Goal: Information Seeking & Learning: Learn about a topic

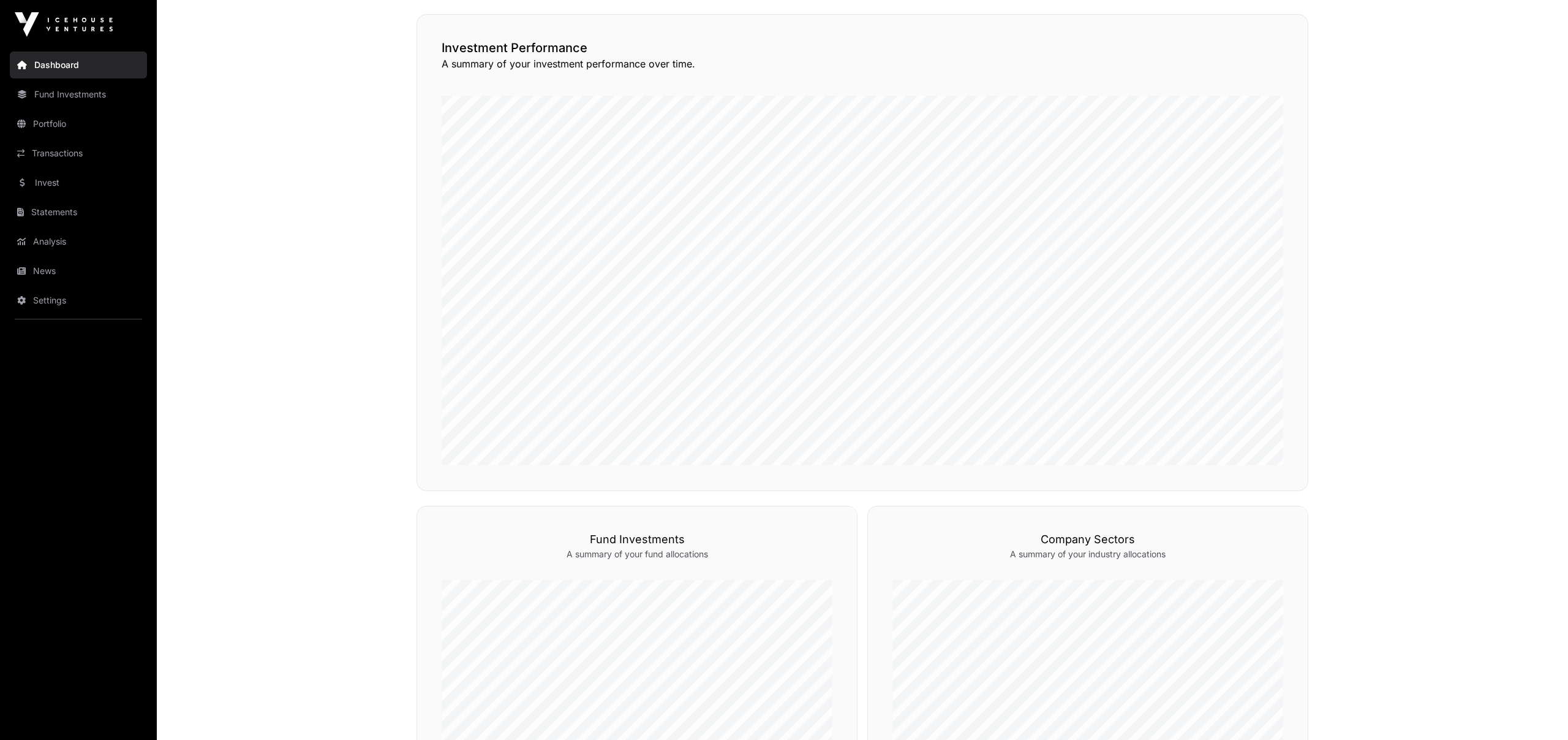
scroll to position [314, 0]
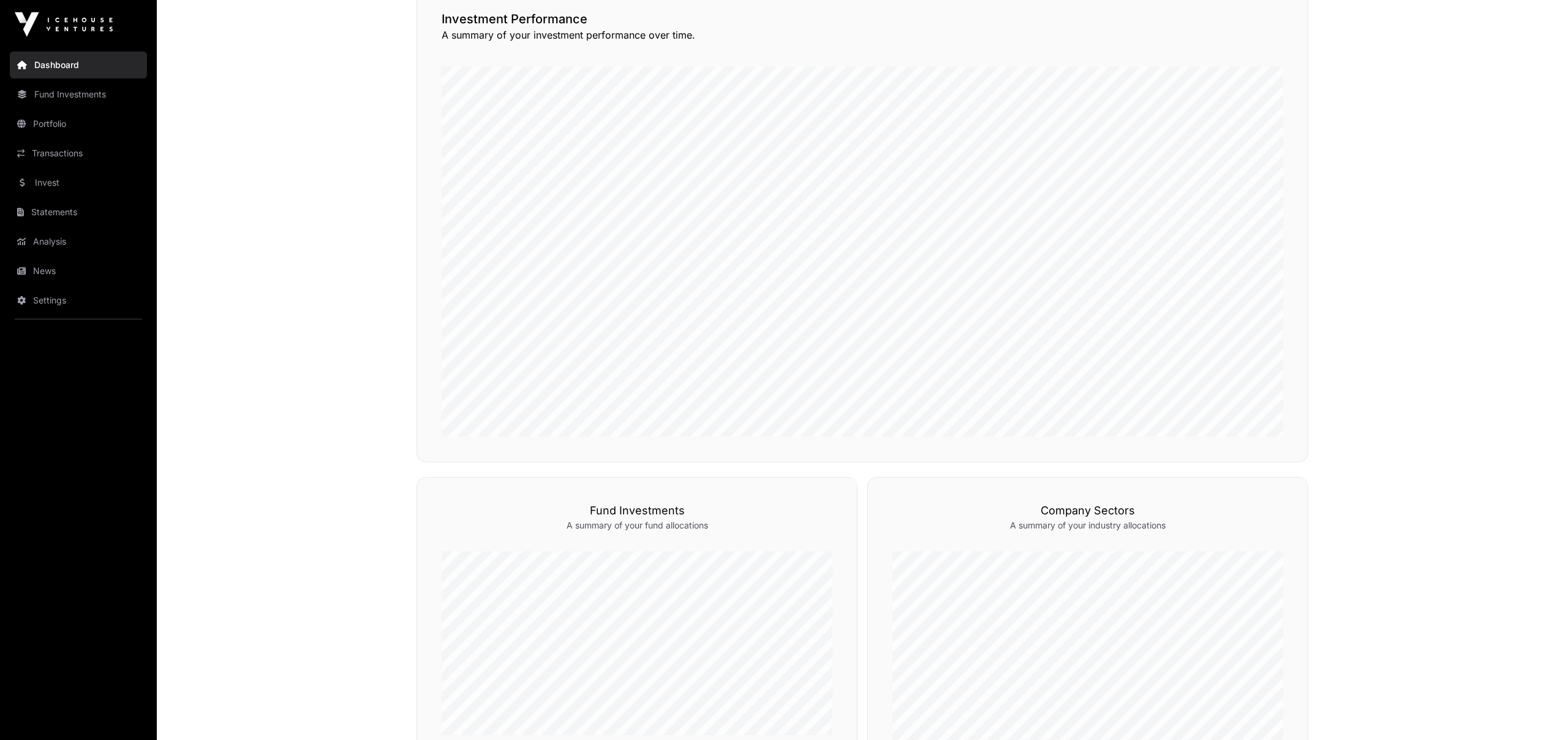
click at [54, 97] on link "Fund Investments" at bounding box center [78, 94] width 137 height 27
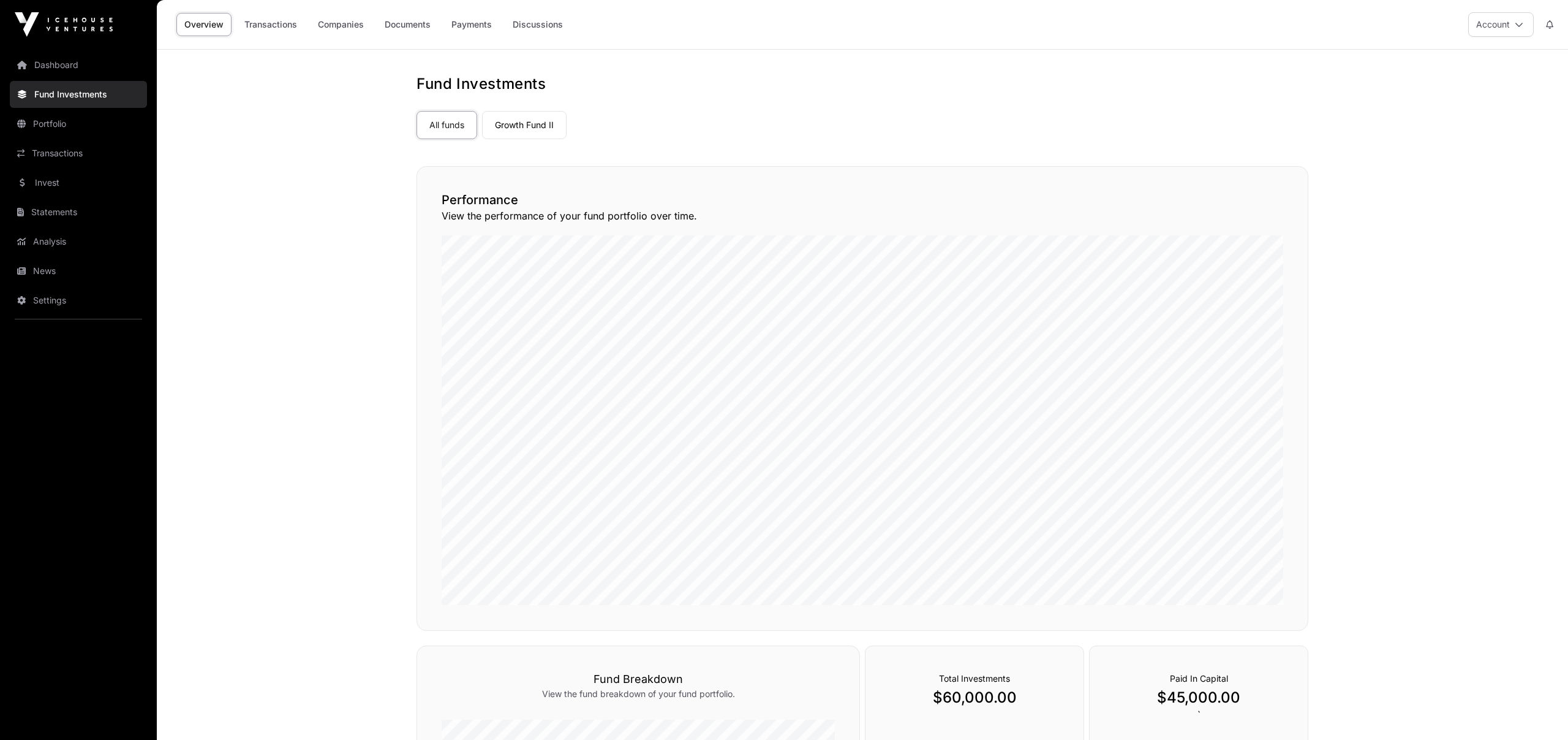
click at [50, 124] on link "Portfolio" at bounding box center [78, 124] width 137 height 27
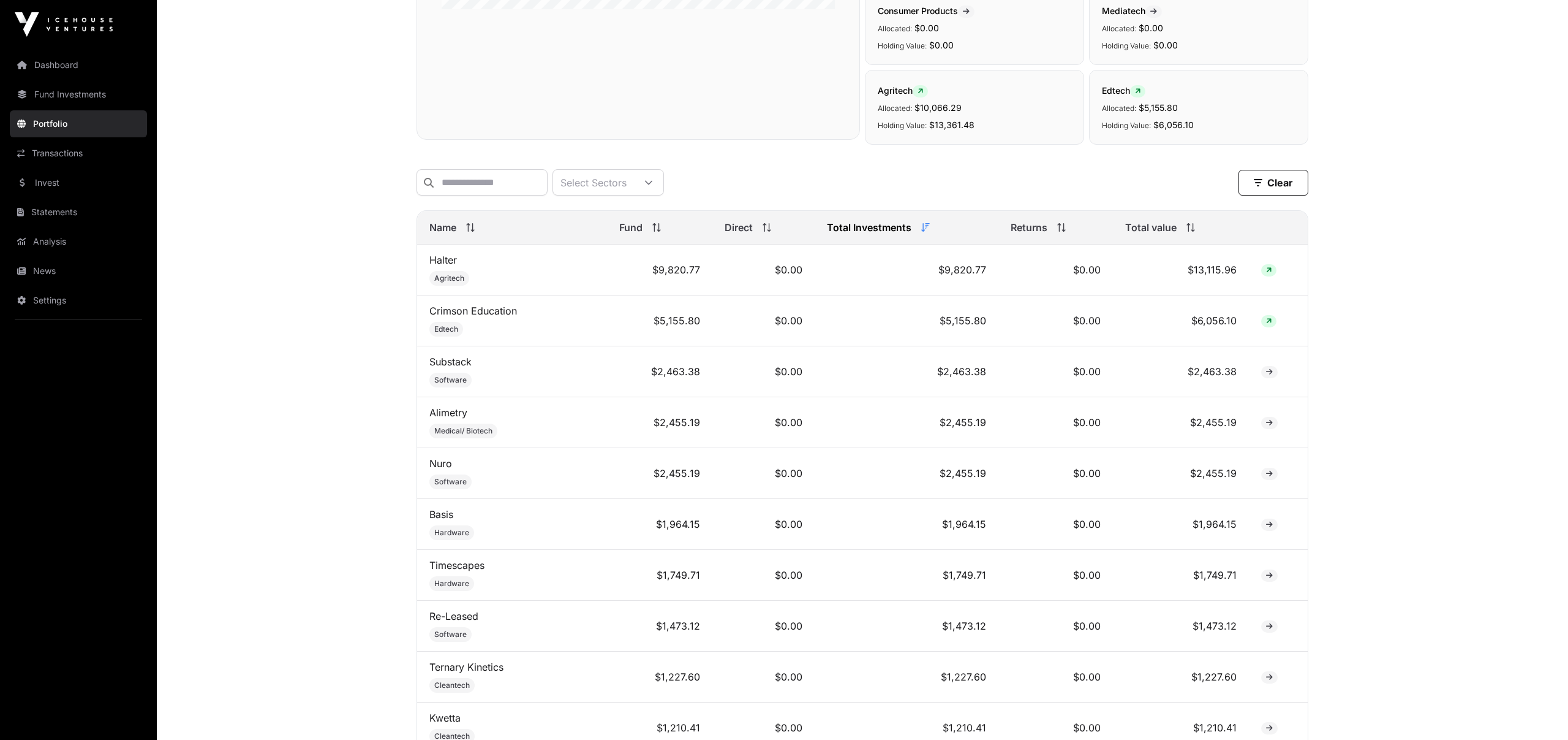
scroll to position [358, 0]
click at [451, 311] on link "Crimson Education" at bounding box center [473, 310] width 88 height 12
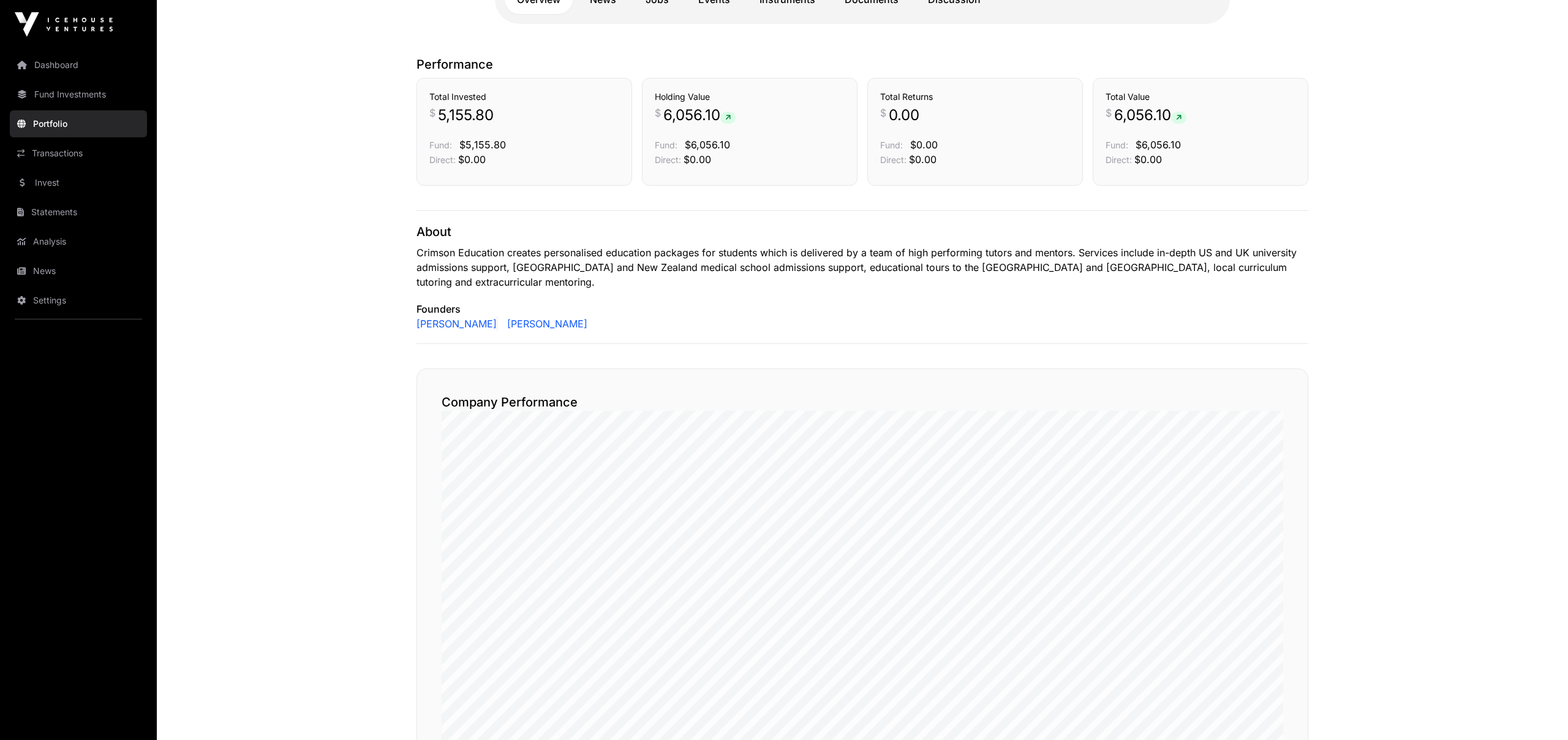
scroll to position [278, 0]
click at [438, 314] on link "[PERSON_NAME]" at bounding box center [457, 321] width 81 height 15
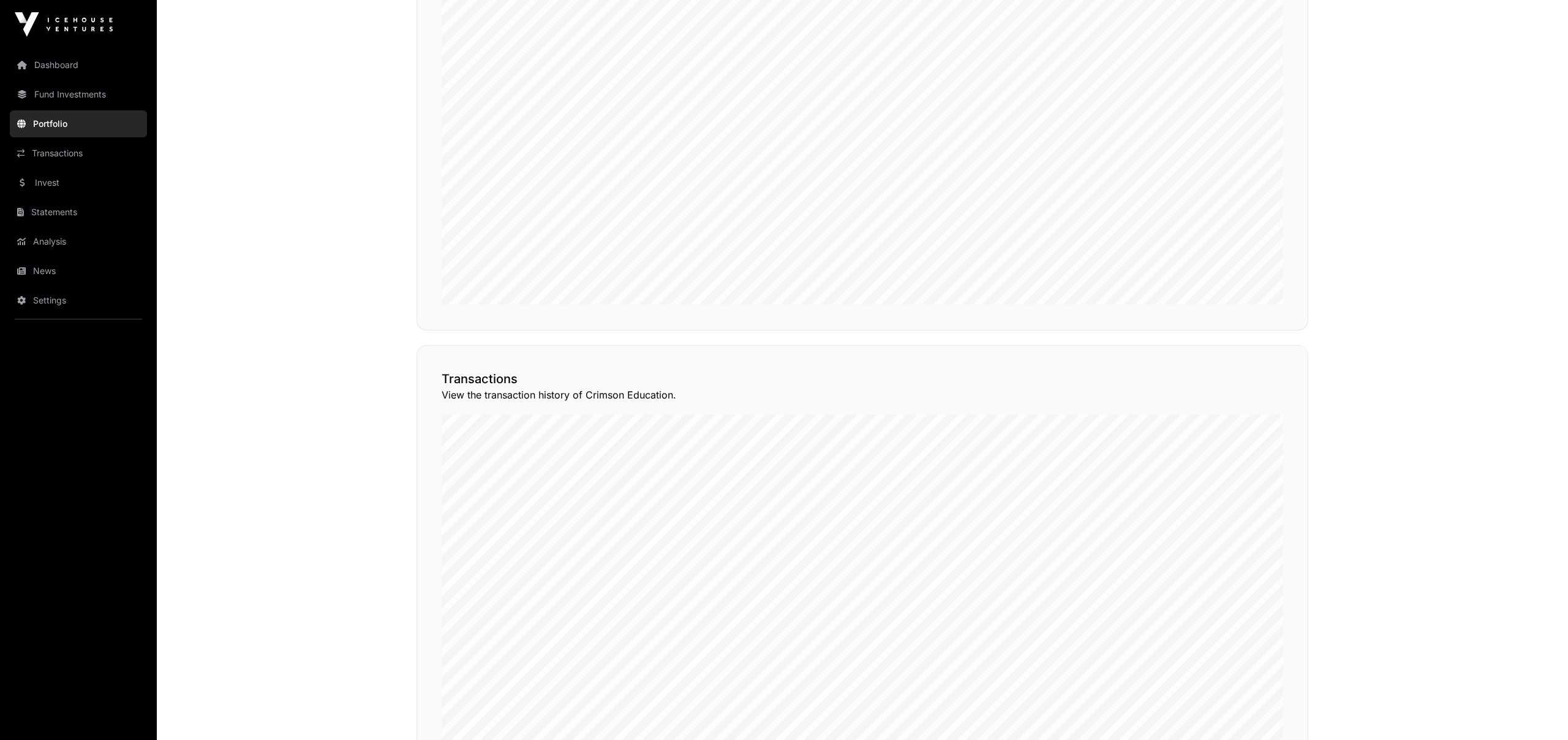
scroll to position [751, 0]
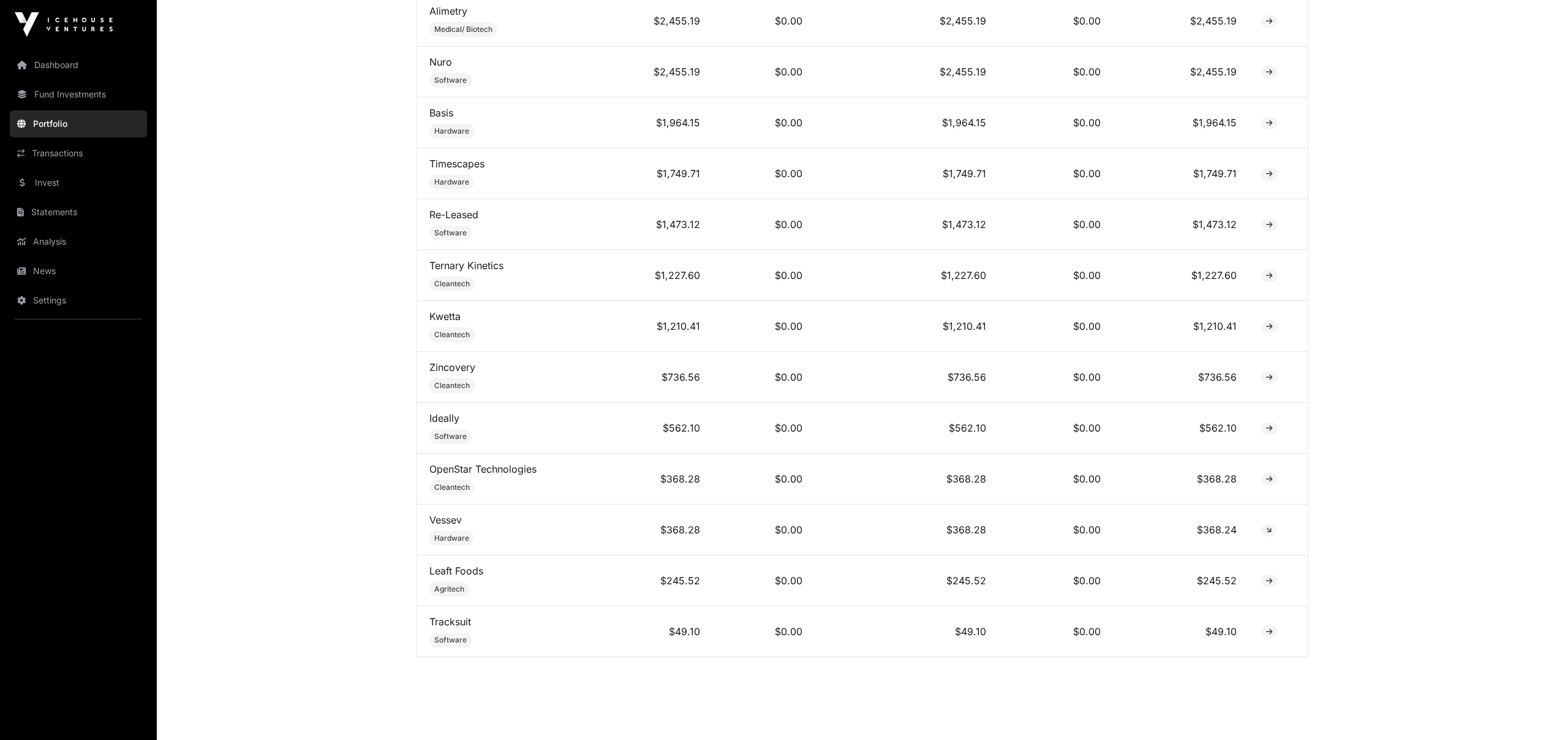
scroll to position [760, 0]
click at [438, 312] on link "Kwetta" at bounding box center [445, 314] width 31 height 12
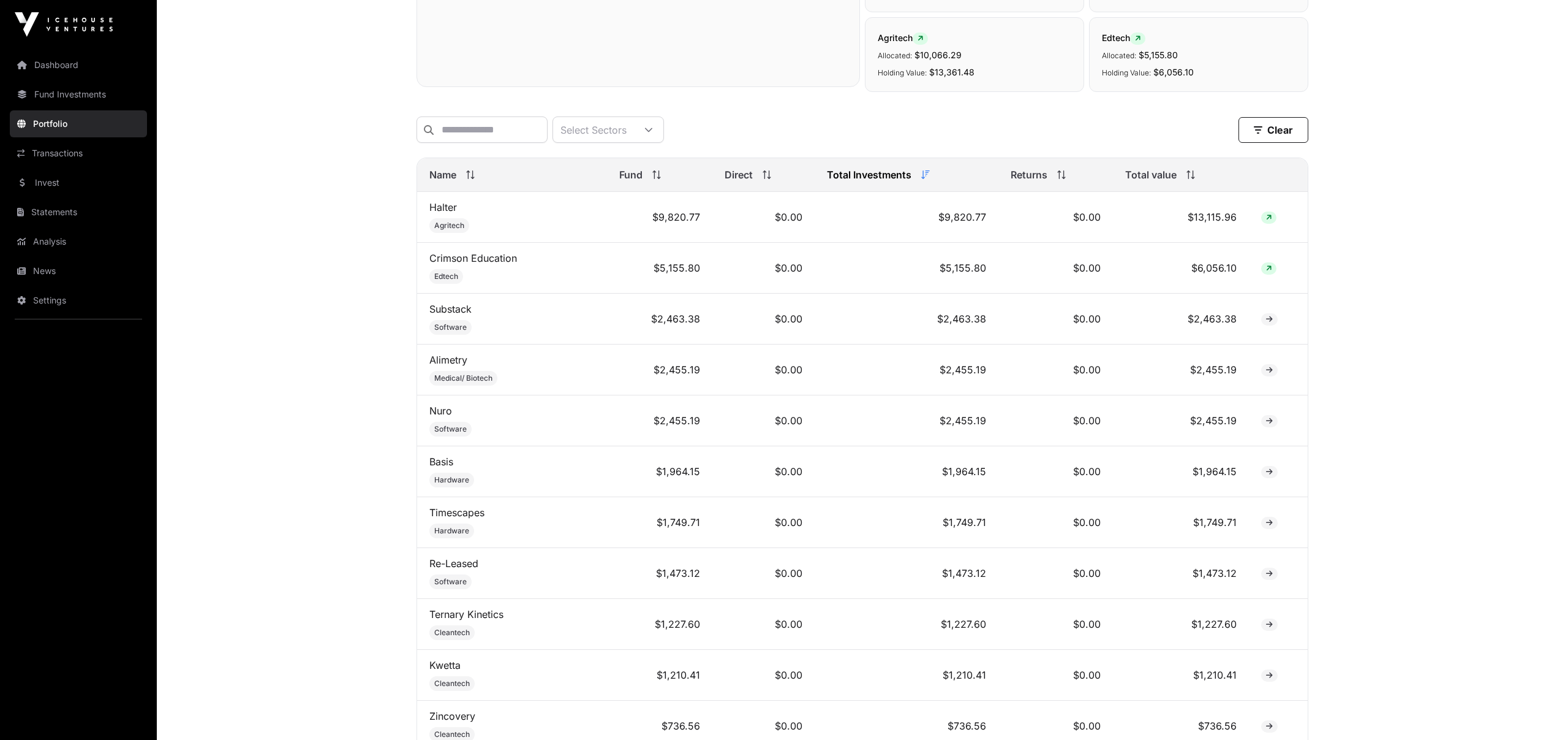
scroll to position [408, 0]
